Goal: Task Accomplishment & Management: Complete application form

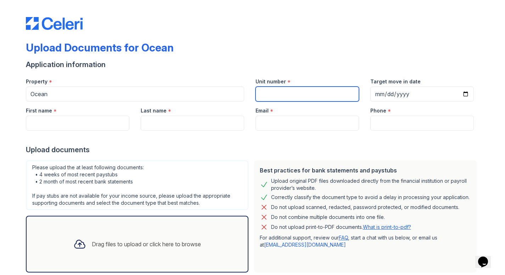
click at [284, 93] on input "Unit number" at bounding box center [308, 93] width 104 height 15
type input "3113"
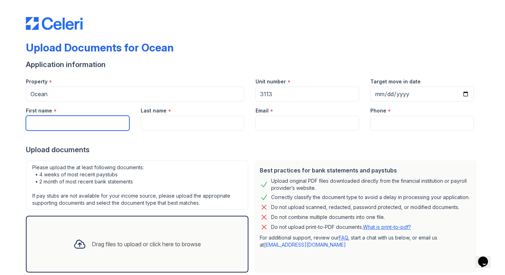
click at [88, 119] on input "First name" at bounding box center [78, 123] width 104 height 15
type input "Rebecca"
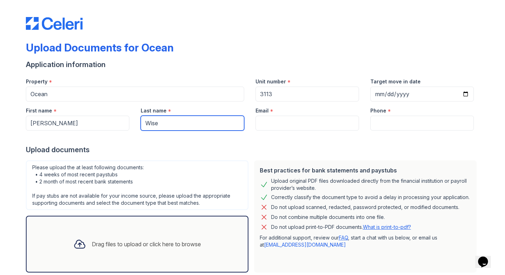
type input "Wise"
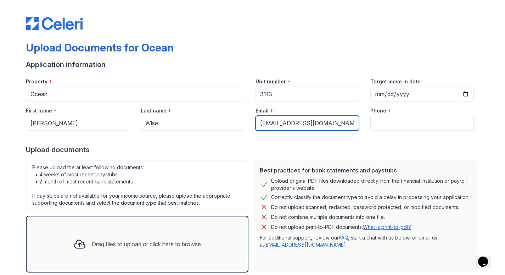
type input "beccamwise98@gmail.com"
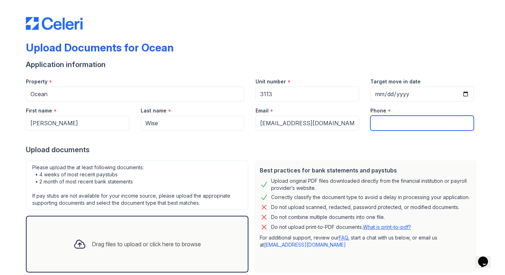
click at [402, 118] on input "Phone" at bounding box center [422, 123] width 104 height 15
type input "5133047480"
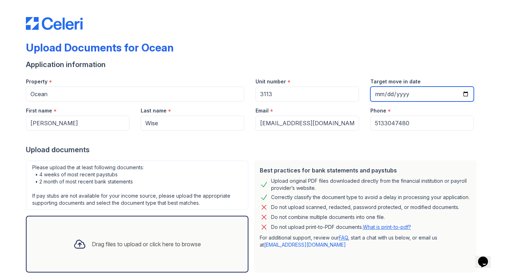
click at [382, 89] on input "Target move in date" at bounding box center [422, 93] width 104 height 15
click at [386, 97] on input "Target move in date" at bounding box center [422, 93] width 104 height 15
click at [416, 88] on input "Target move in date" at bounding box center [422, 93] width 104 height 15
click at [403, 94] on input "Target move in date" at bounding box center [422, 93] width 104 height 15
type input "0010-10-11"
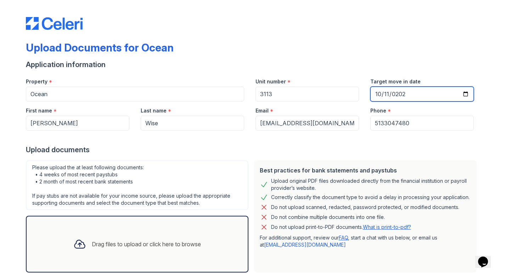
type input "2025-10-11"
click at [402, 60] on div "Application information" at bounding box center [253, 65] width 454 height 10
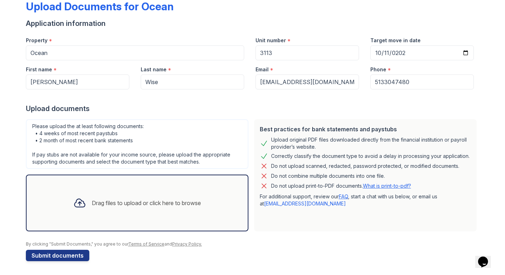
scroll to position [41, 0]
click at [141, 197] on div "Drag files to upload or click here to browse" at bounding box center [137, 202] width 139 height 24
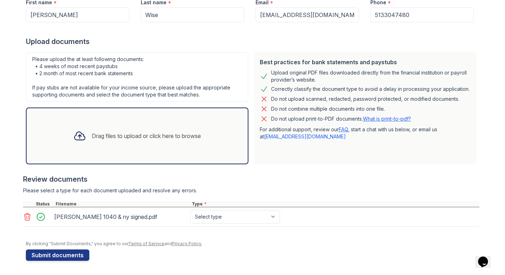
scroll to position [99, 0]
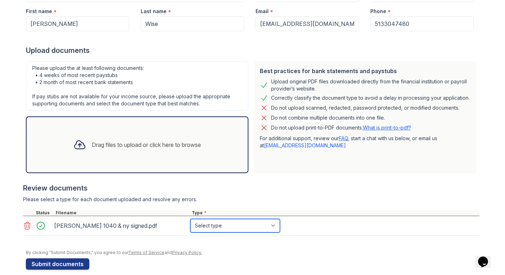
click at [216, 219] on select "Select type Paystub Bank Statement Offer Letter Tax Documents Benefit Award Let…" at bounding box center [235, 225] width 90 height 13
select select "tax_documents"
click at [190, 219] on select "Select type Paystub Bank Statement Offer Letter Tax Documents Benefit Award Let…" at bounding box center [235, 225] width 90 height 13
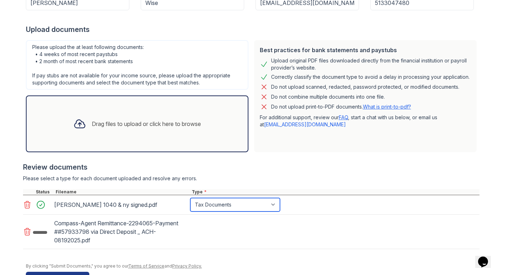
scroll to position [126, 0]
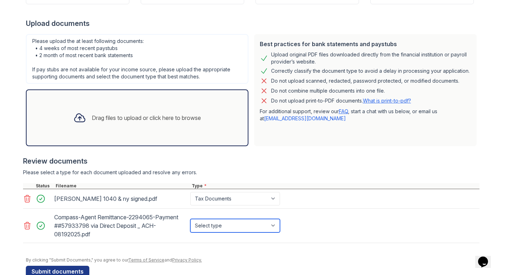
click at [210, 222] on select "Select type Paystub Bank Statement Offer Letter Tax Documents Benefit Award Let…" at bounding box center [235, 225] width 90 height 13
select select "paystub"
click at [190, 219] on select "Select type Paystub Bank Statement Offer Letter Tax Documents Benefit Award Let…" at bounding box center [235, 225] width 90 height 13
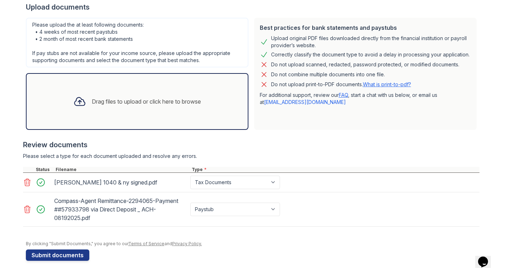
click at [125, 101] on div "Drag files to upload or click here to browse" at bounding box center [146, 101] width 109 height 9
click at [127, 102] on div "Drag files to upload or click here to browse" at bounding box center [146, 101] width 109 height 9
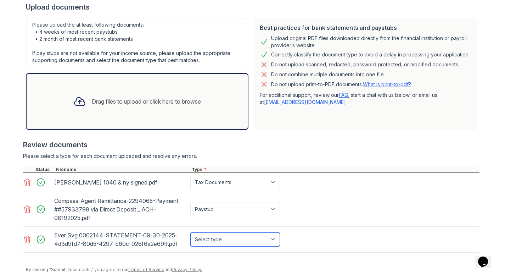
click at [219, 237] on select "Select type Paystub Bank Statement Offer Letter Tax Documents Benefit Award Let…" at bounding box center [235, 239] width 90 height 13
select select "bank_statement"
click at [190, 233] on select "Select type Paystub Bank Statement Offer Letter Tax Documents Benefit Award Let…" at bounding box center [235, 239] width 90 height 13
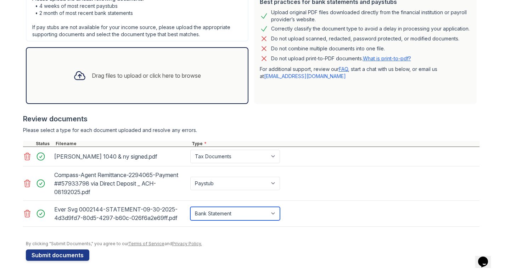
scroll to position [138, 0]
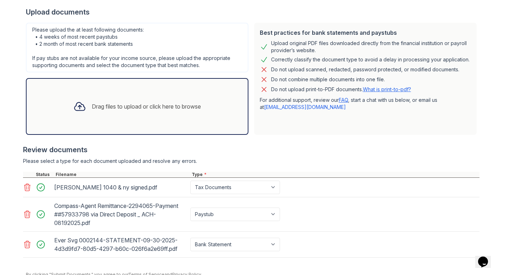
click at [381, 89] on link "What is print-to-pdf?" at bounding box center [387, 89] width 48 height 6
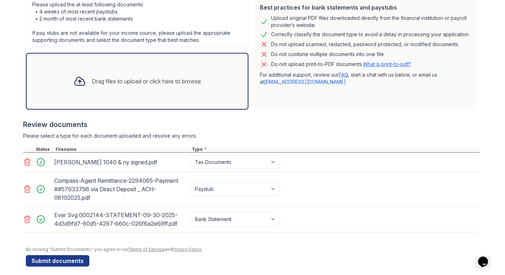
scroll to position [167, 0]
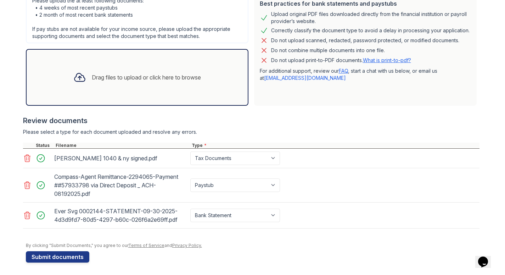
click at [127, 75] on div "Drag files to upload or click here to browse" at bounding box center [146, 77] width 109 height 9
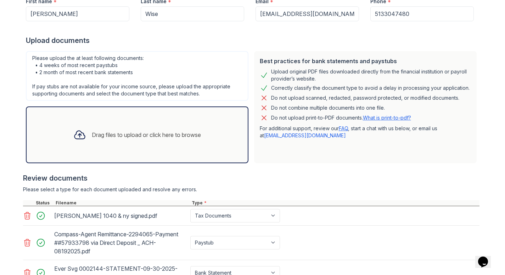
click at [146, 111] on div "Drag files to upload or click here to browse" at bounding box center [137, 134] width 223 height 57
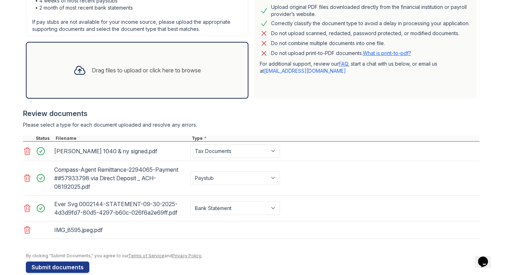
scroll to position [186, 0]
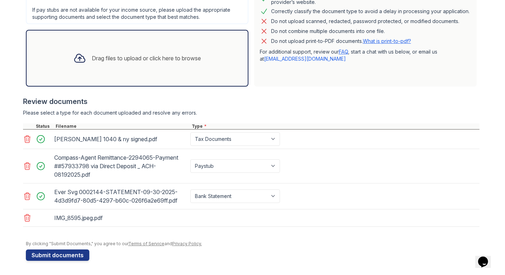
click at [148, 227] on div at bounding box center [251, 230] width 457 height 7
click at [164, 224] on div "IMG_8595.jpeg.pdf" at bounding box center [251, 217] width 457 height 17
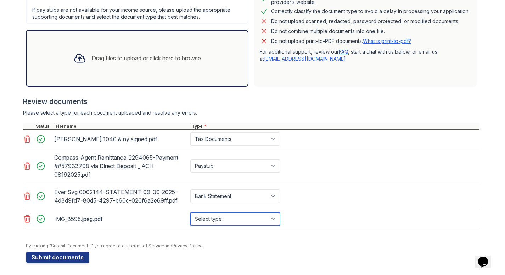
click at [200, 224] on select "Select type Paystub Bank Statement Offer Letter Tax Documents Benefit Award Let…" at bounding box center [235, 218] width 90 height 13
click at [26, 218] on icon at bounding box center [27, 218] width 9 height 9
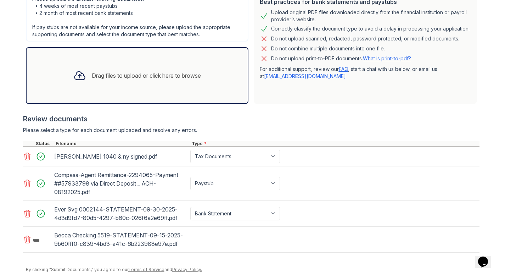
scroll to position [194, 0]
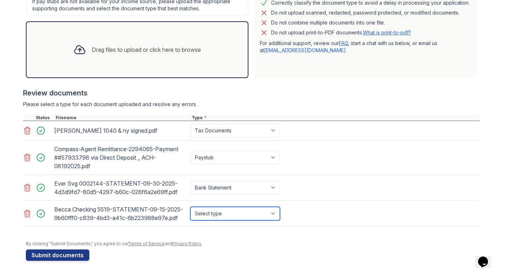
click at [215, 218] on select "Select type Paystub Bank Statement Offer Letter Tax Documents Benefit Award Let…" at bounding box center [235, 213] width 90 height 13
select select "bank_statement"
click at [190, 207] on select "Select type Paystub Bank Statement Offer Letter Tax Documents Benefit Award Let…" at bounding box center [235, 213] width 90 height 13
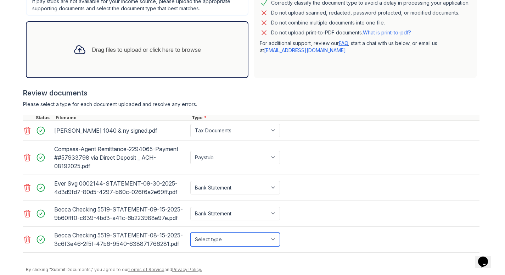
click at [211, 235] on select "Select type Paystub Bank Statement Offer Letter Tax Documents Benefit Award Let…" at bounding box center [235, 239] width 90 height 13
select select "bank_statement"
click at [190, 233] on select "Select type Paystub Bank Statement Offer Letter Tax Documents Benefit Award Let…" at bounding box center [235, 239] width 90 height 13
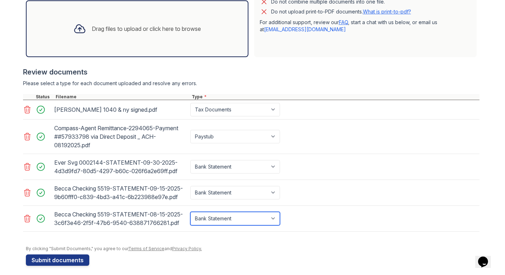
scroll to position [217, 0]
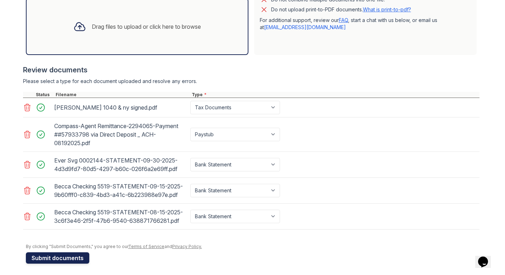
click at [73, 258] on button "Submit documents" at bounding box center [57, 257] width 63 height 11
